Goal: Task Accomplishment & Management: Use online tool/utility

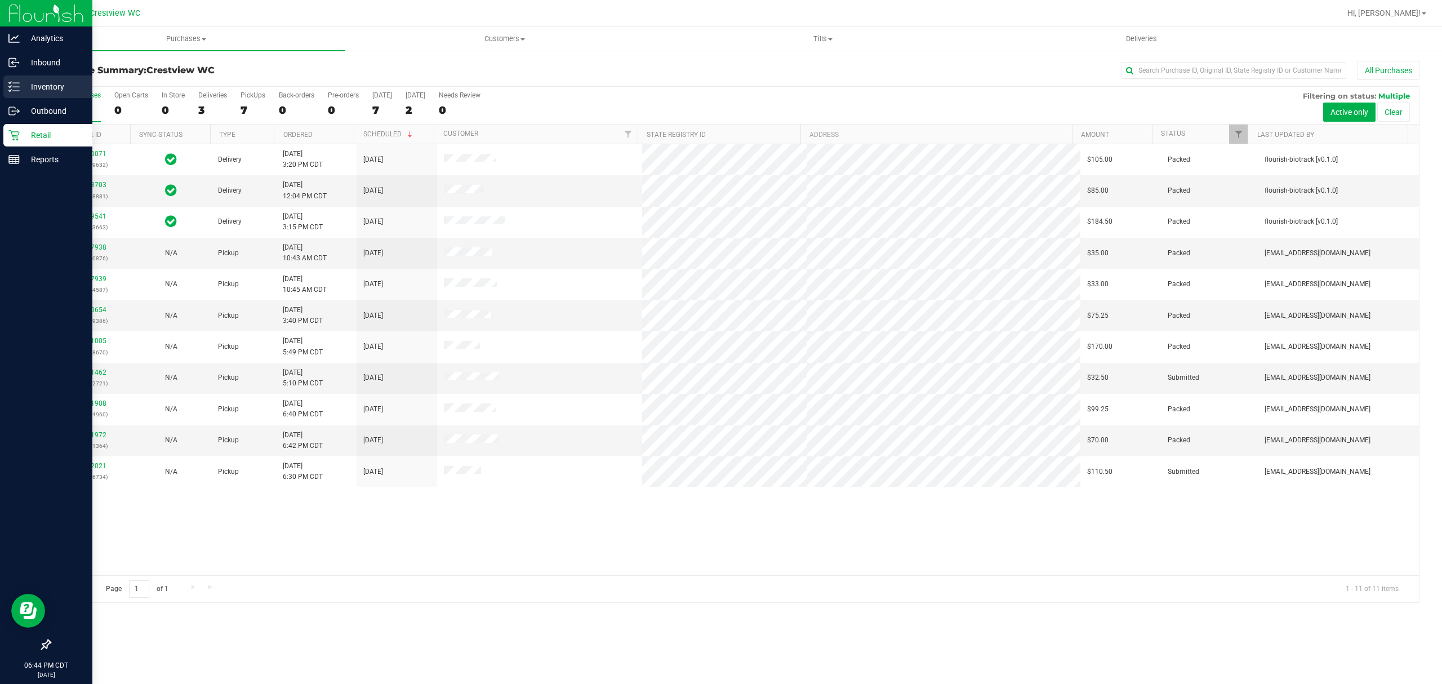
click at [12, 88] on icon at bounding box center [13, 86] width 11 height 11
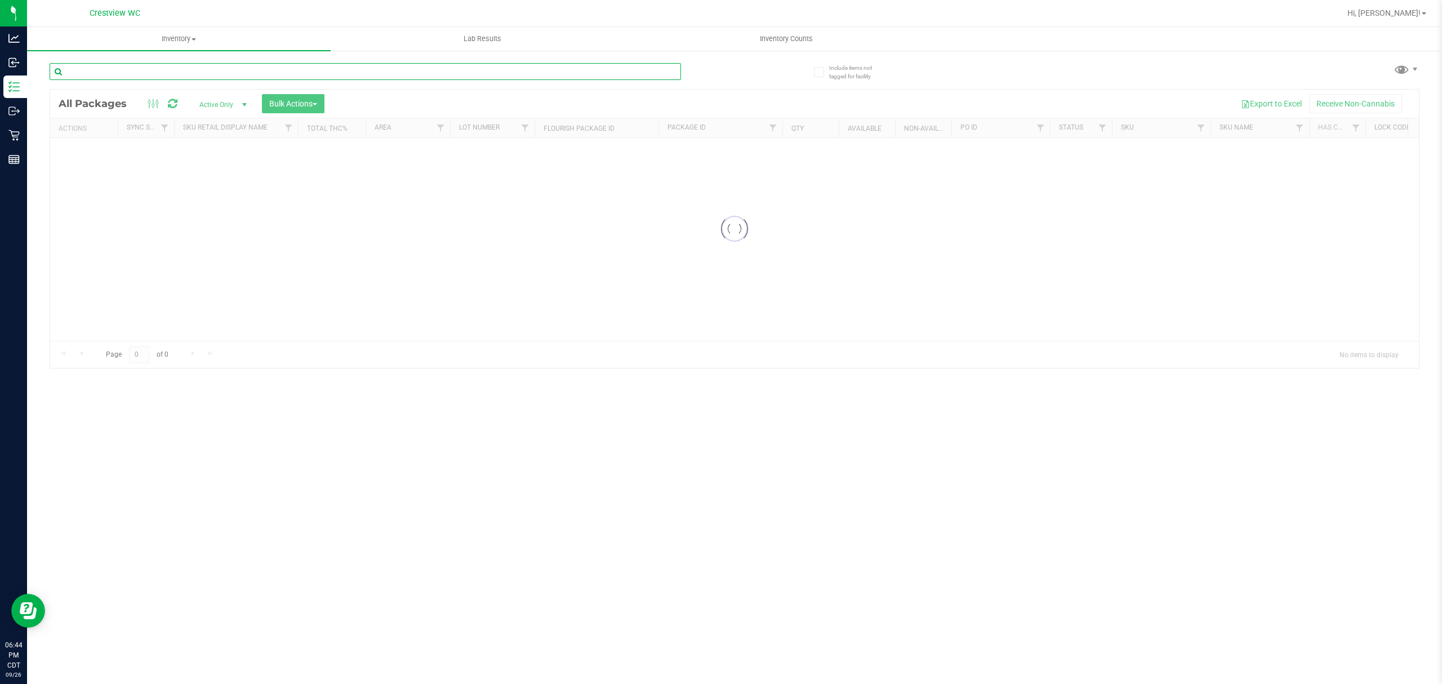
click at [192, 70] on input "text" at bounding box center [366, 71] width 632 height 17
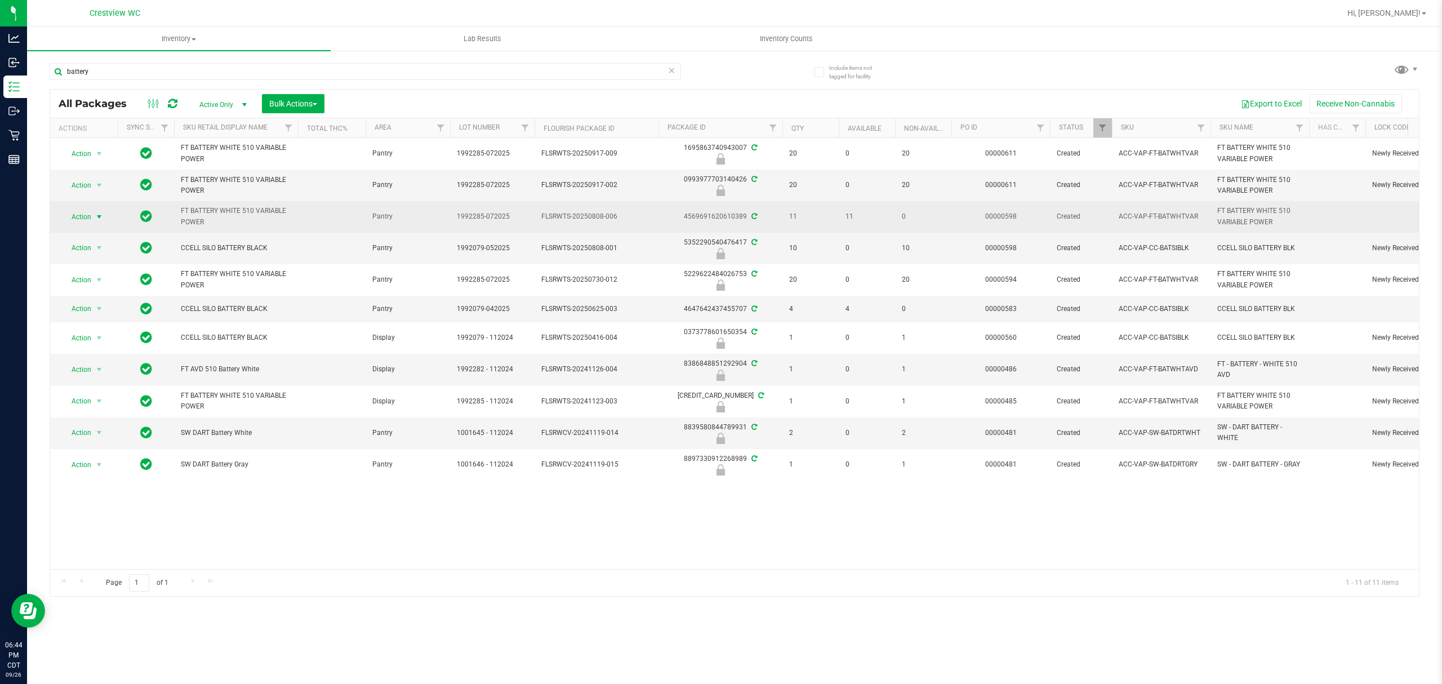
click at [88, 217] on span "Action" at bounding box center [76, 217] width 30 height 16
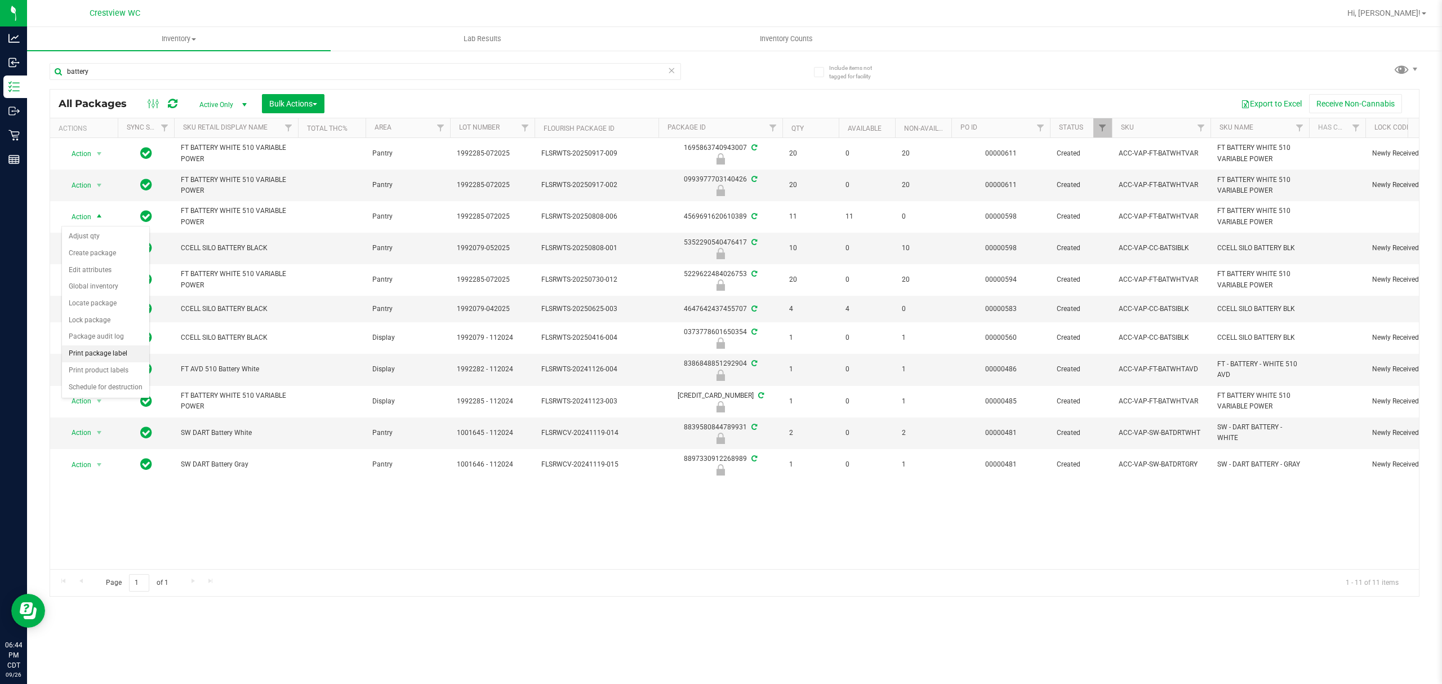
click at [128, 359] on li "Print package label" at bounding box center [105, 353] width 87 height 17
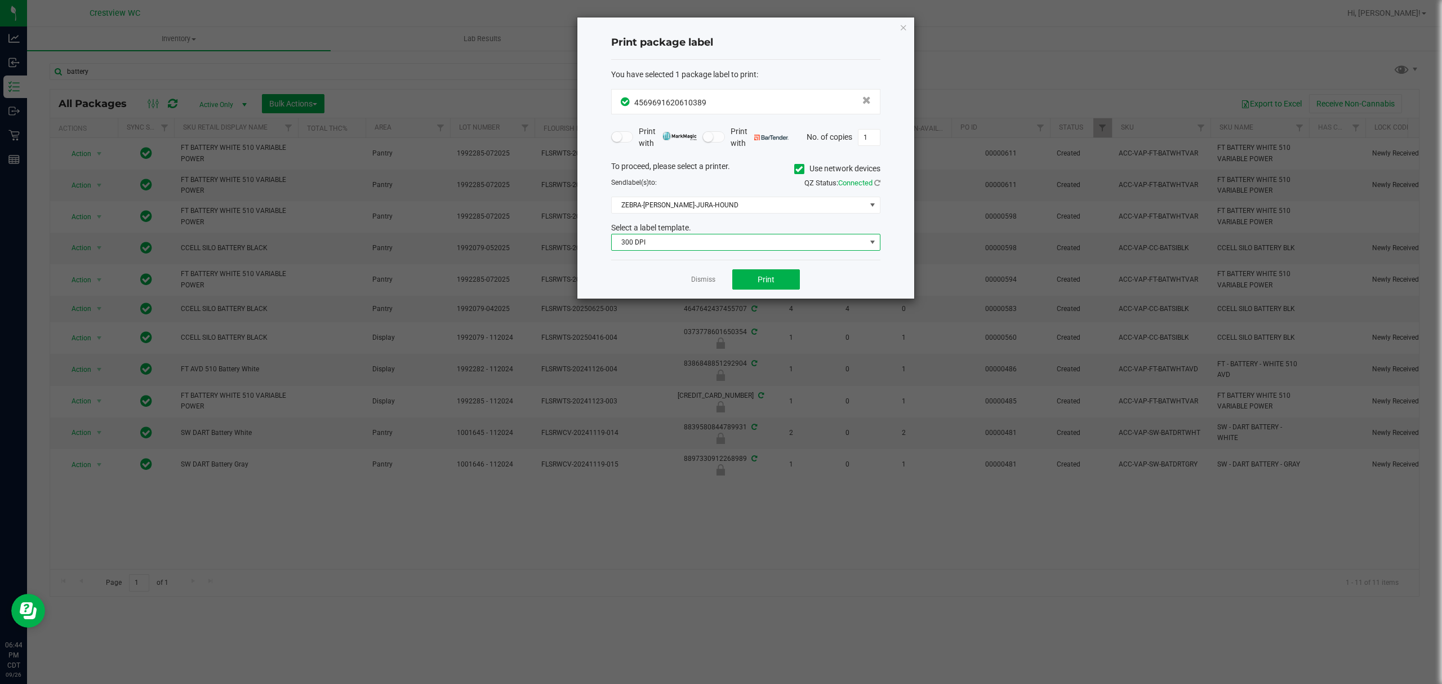
click at [788, 246] on span "300 DPI" at bounding box center [739, 242] width 254 height 16
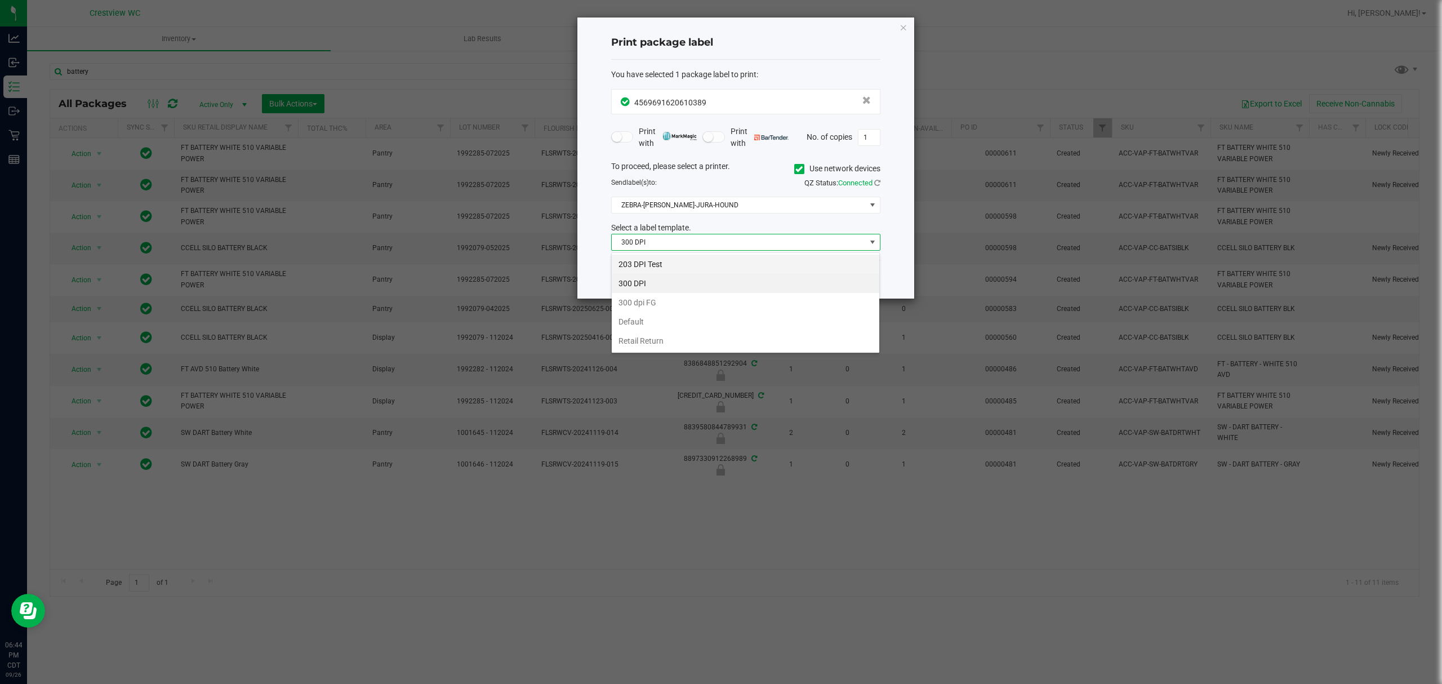
scroll to position [17, 269]
click at [665, 262] on li "203 DPI Test" at bounding box center [746, 264] width 268 height 19
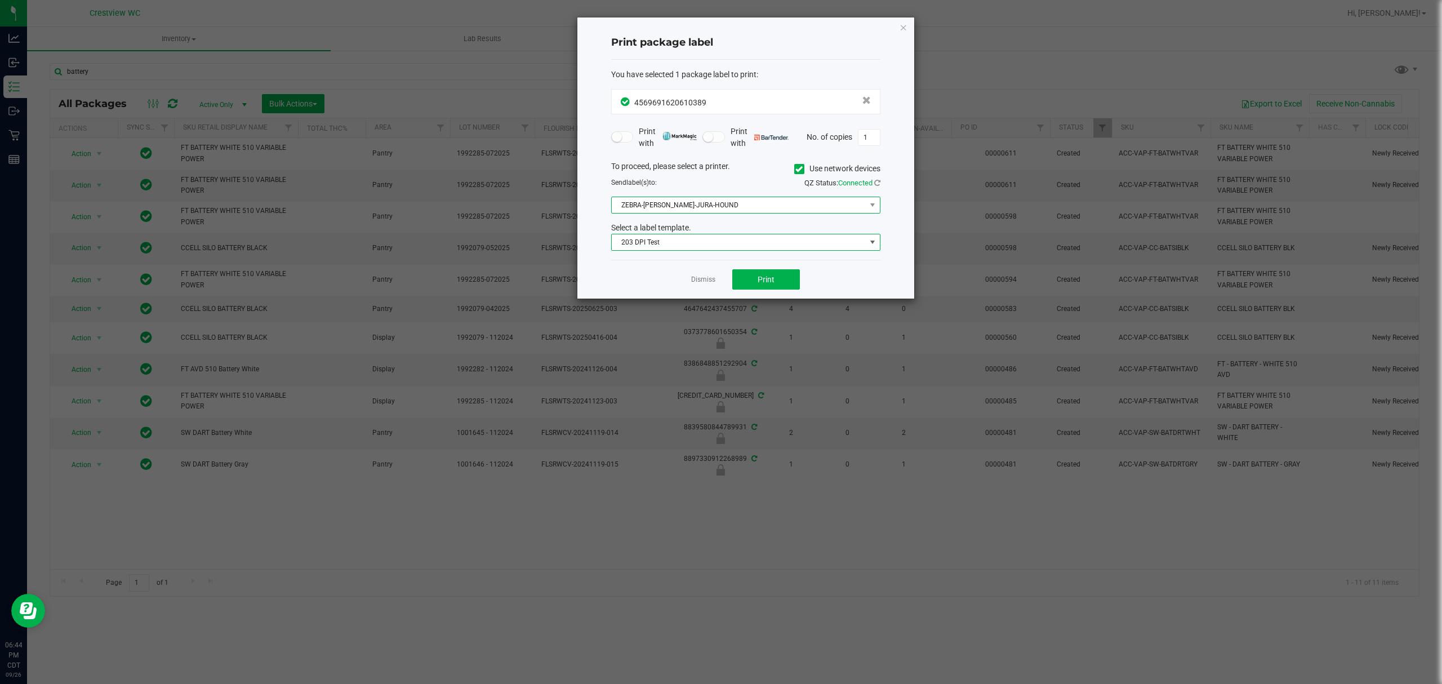
click at [746, 203] on span "ZEBRA-[PERSON_NAME]-JURA-HOUND" at bounding box center [739, 205] width 254 height 16
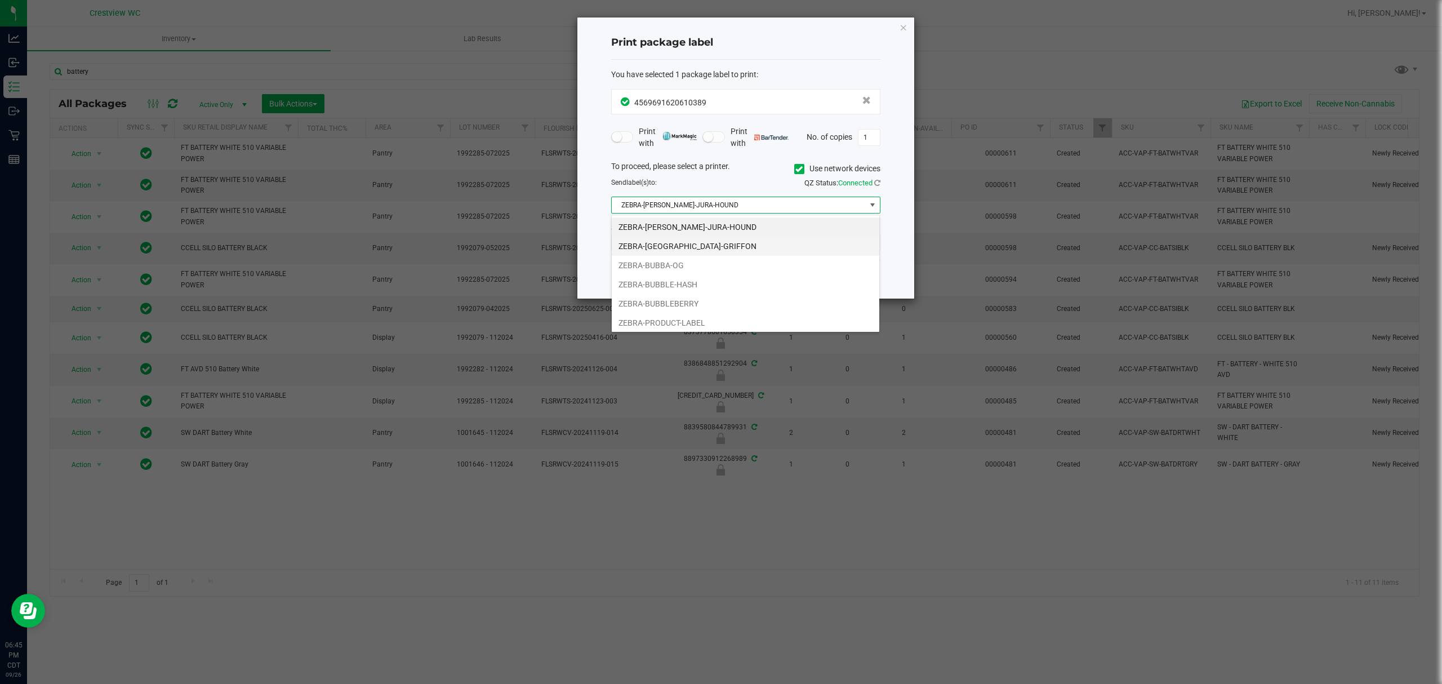
click at [743, 239] on li "ZEBRA-[GEOGRAPHIC_DATA]-GRIFFON" at bounding box center [746, 246] width 268 height 19
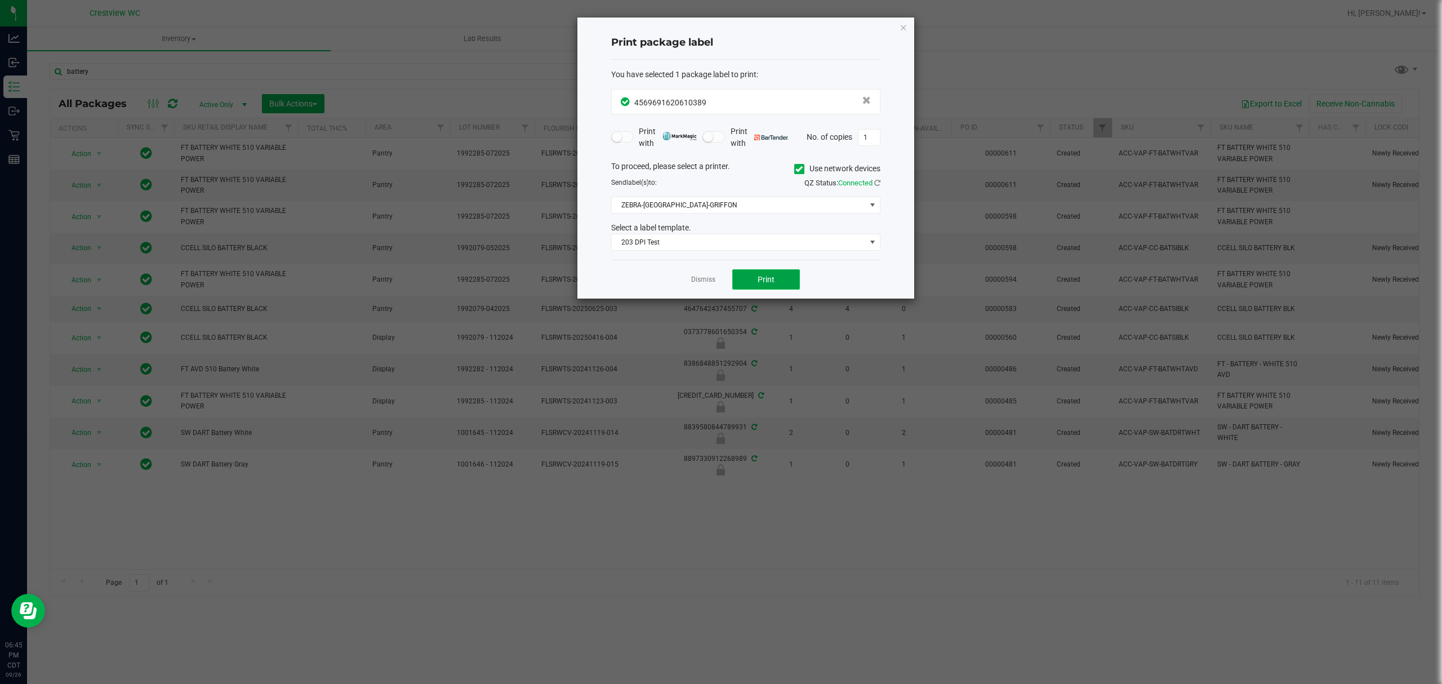
click at [762, 282] on span "Print" at bounding box center [766, 279] width 17 height 9
click at [701, 277] on link "Dismiss" at bounding box center [703, 280] width 24 height 10
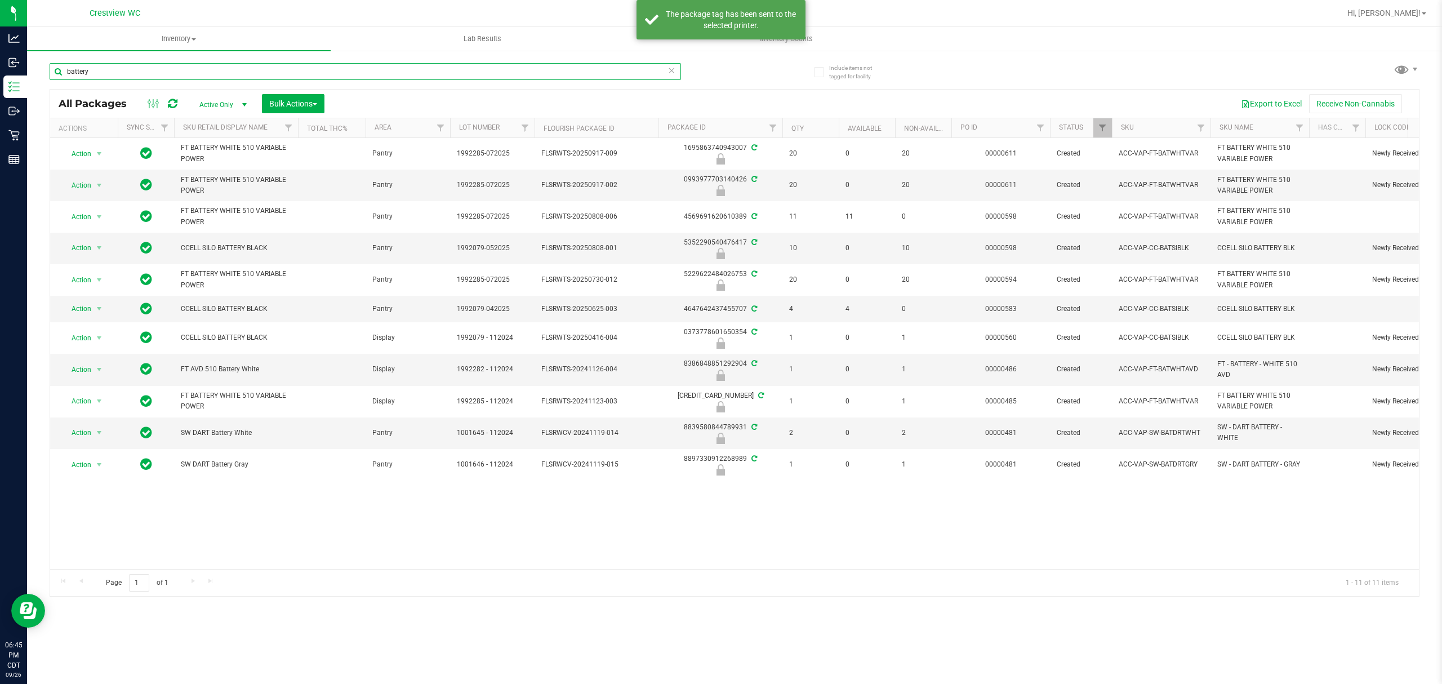
click at [468, 75] on input "battery" at bounding box center [366, 71] width 632 height 17
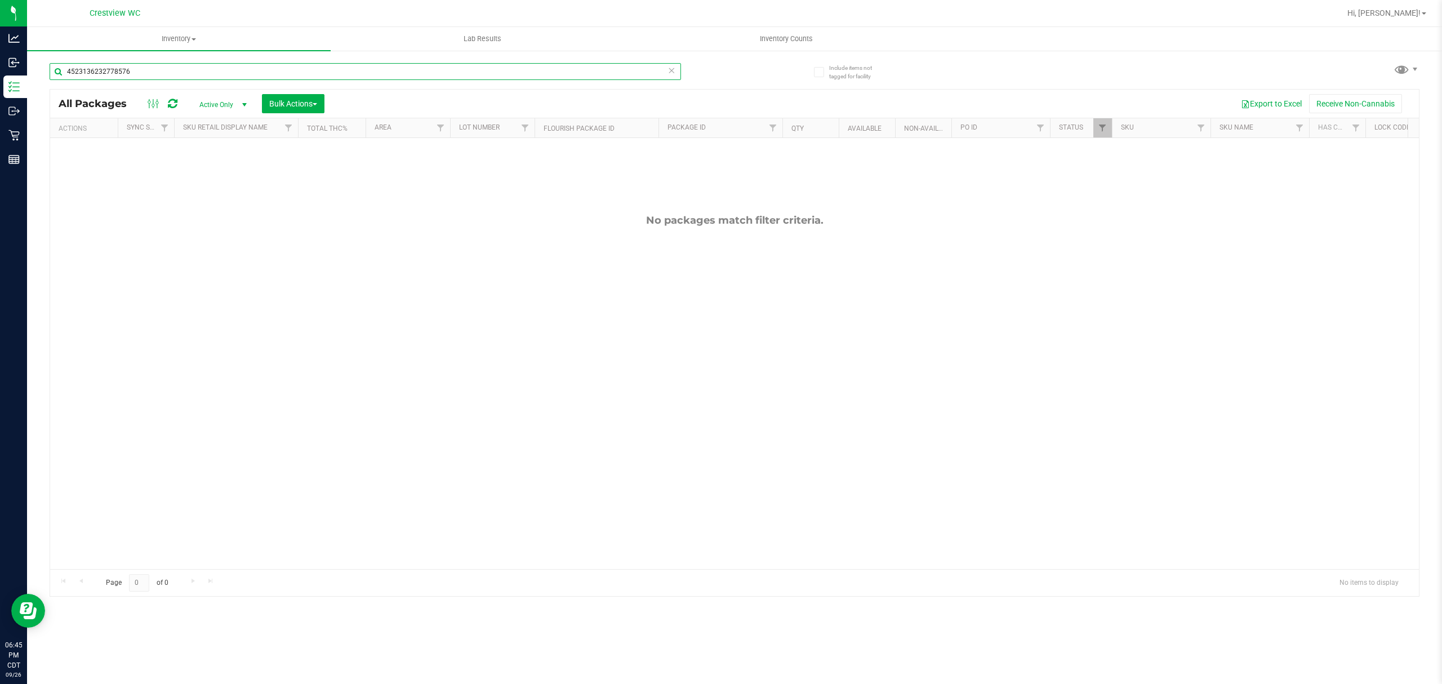
type input "4523136232778576"
click at [336, 61] on div "4523136232778576" at bounding box center [392, 71] width 685 height 36
click at [336, 66] on input "4523136232778576" at bounding box center [366, 71] width 632 height 17
